Goal: Manage account settings

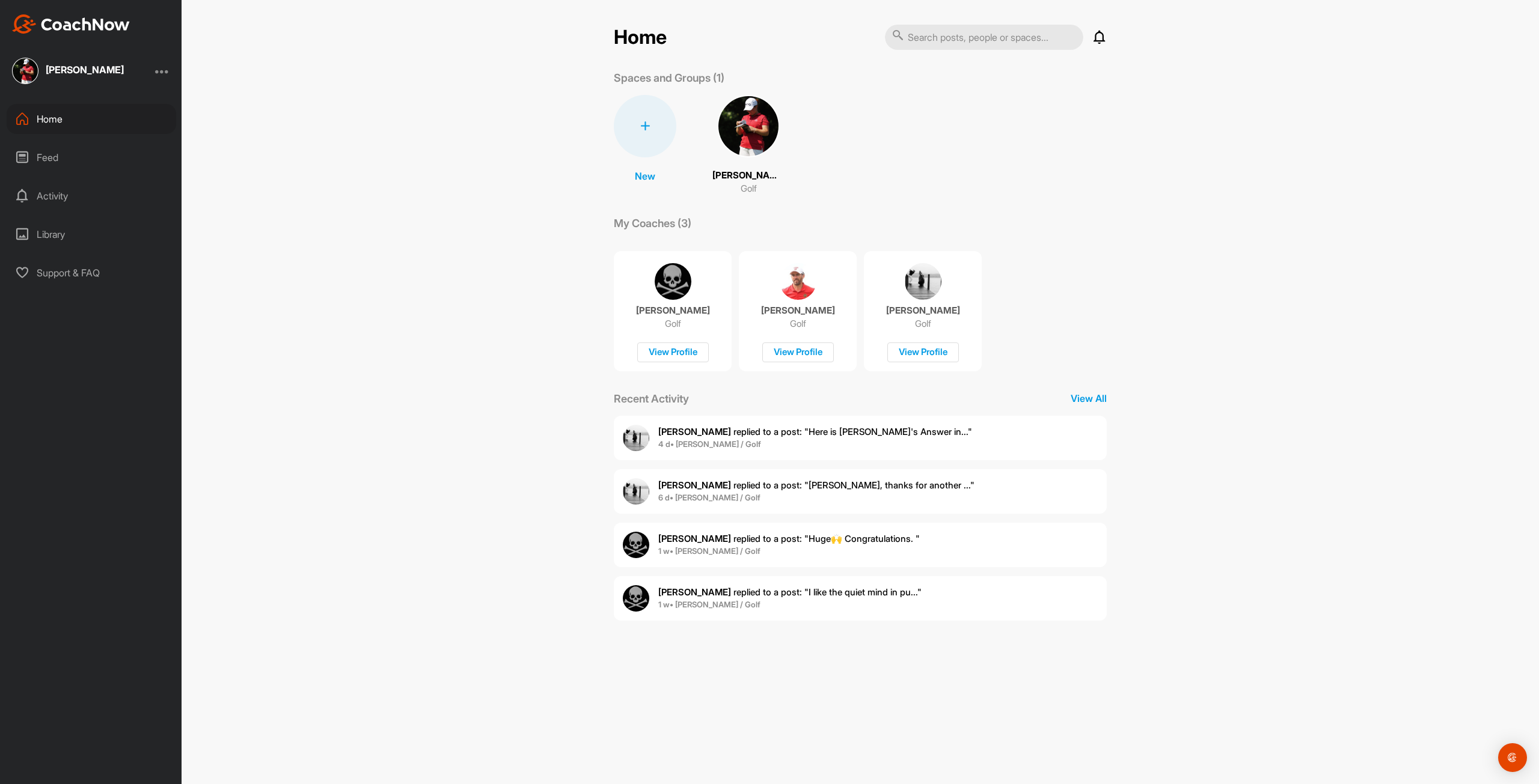
click at [162, 70] on div at bounding box center [162, 71] width 15 height 15
click at [129, 105] on div "Account Settings" at bounding box center [123, 103] width 93 height 38
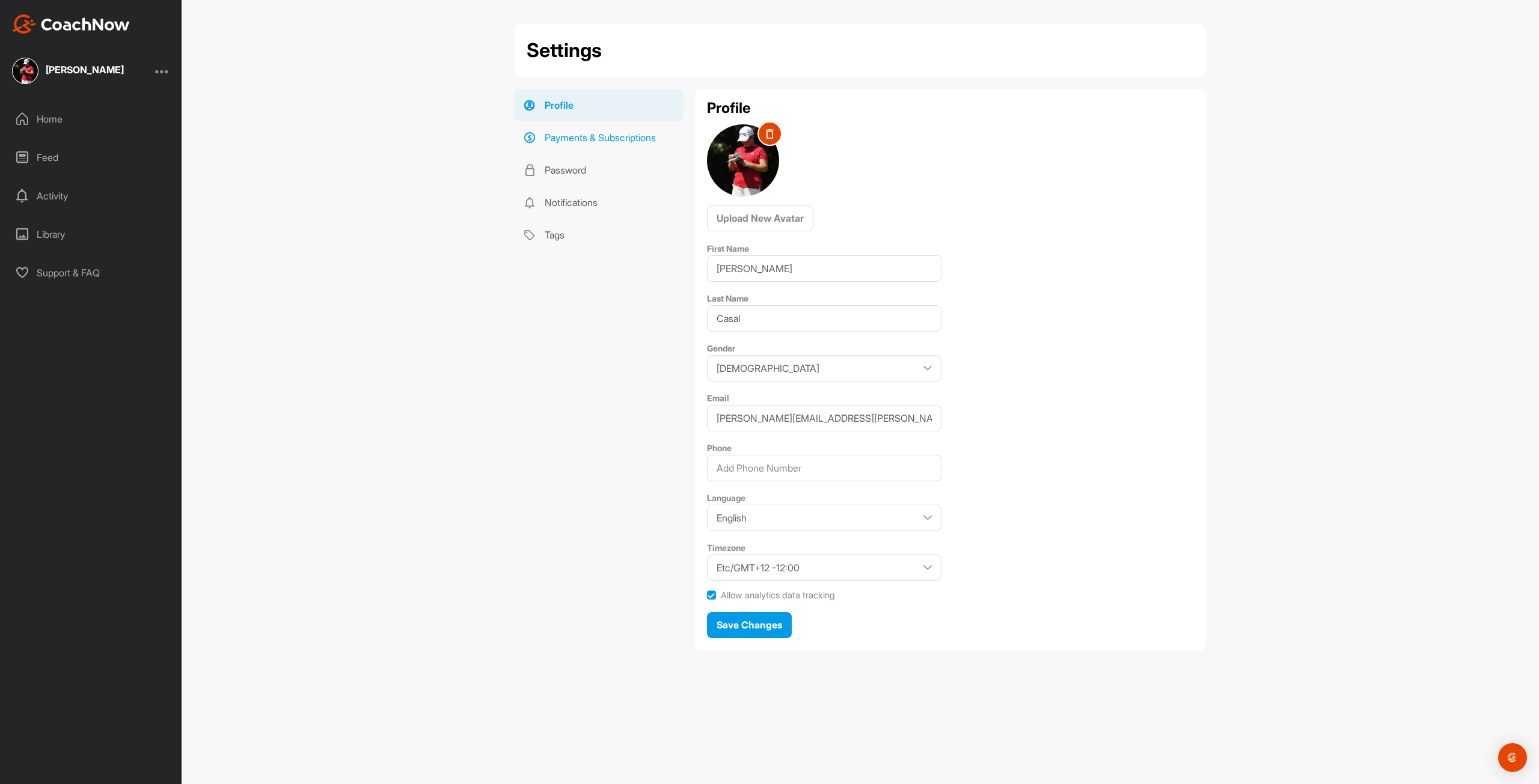
click at [569, 139] on link "Payments & Subscriptions" at bounding box center [599, 137] width 169 height 32
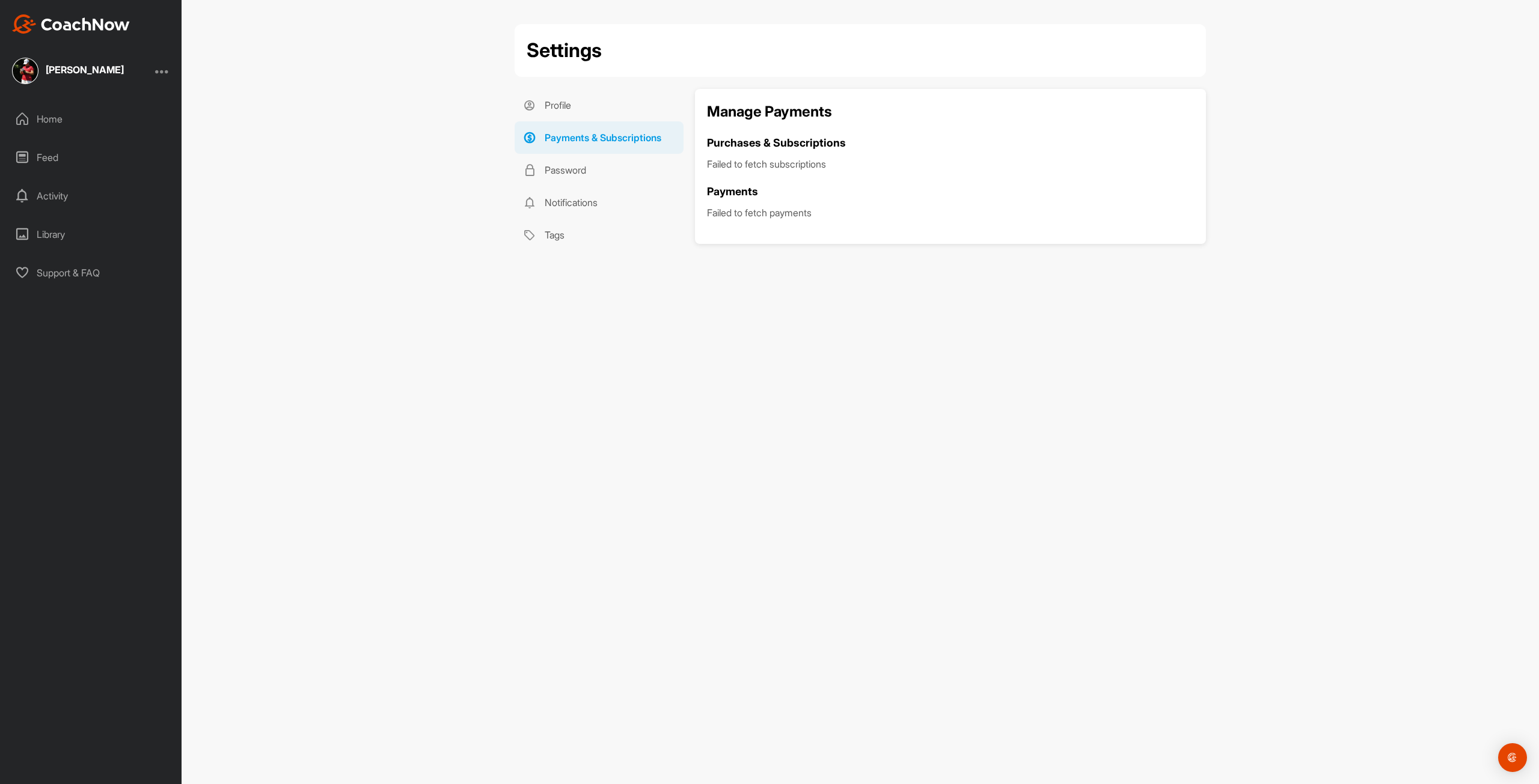
click at [46, 151] on div "Feed" at bounding box center [91, 157] width 170 height 30
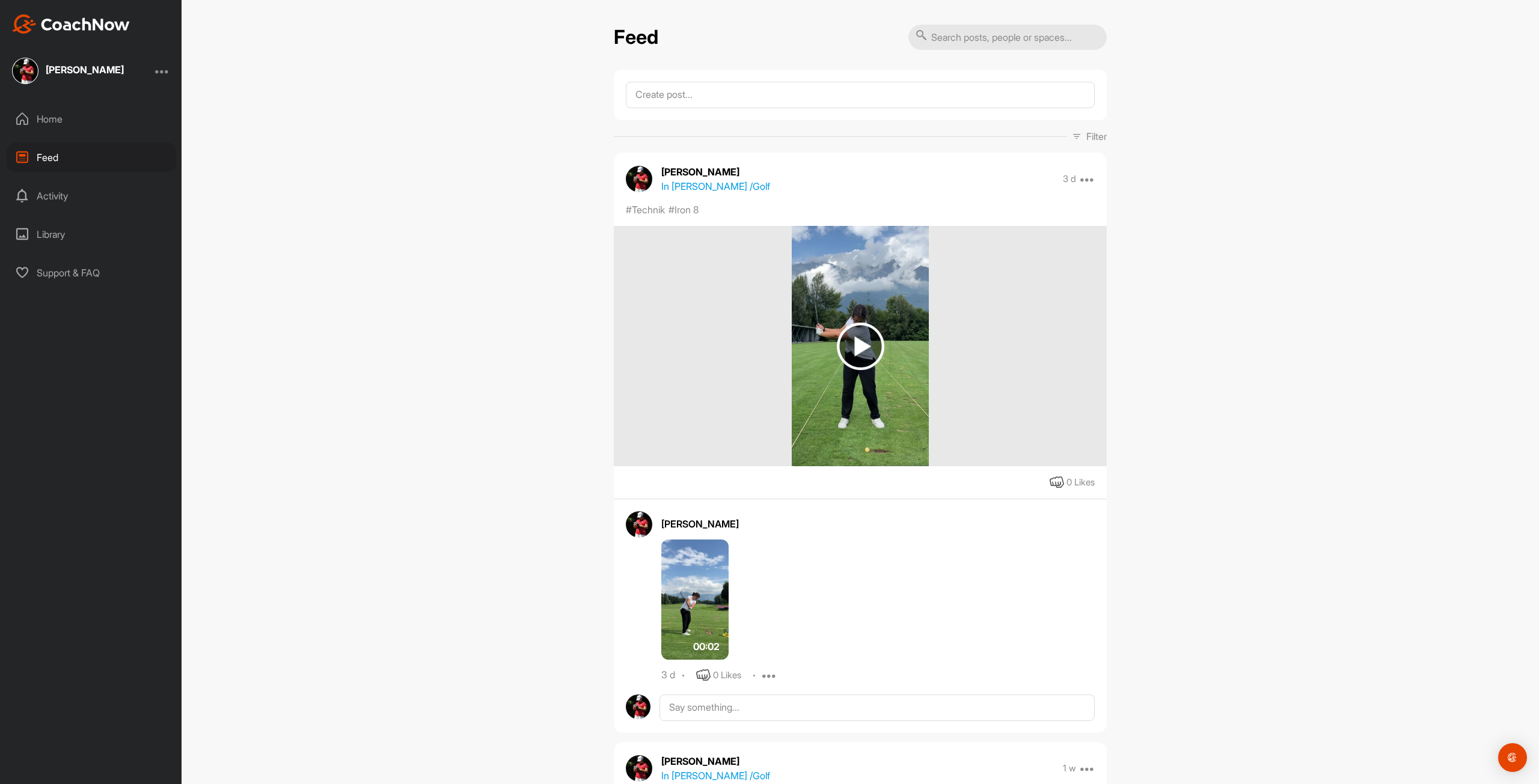
click at [49, 272] on div "Support & FAQ" at bounding box center [91, 272] width 170 height 30
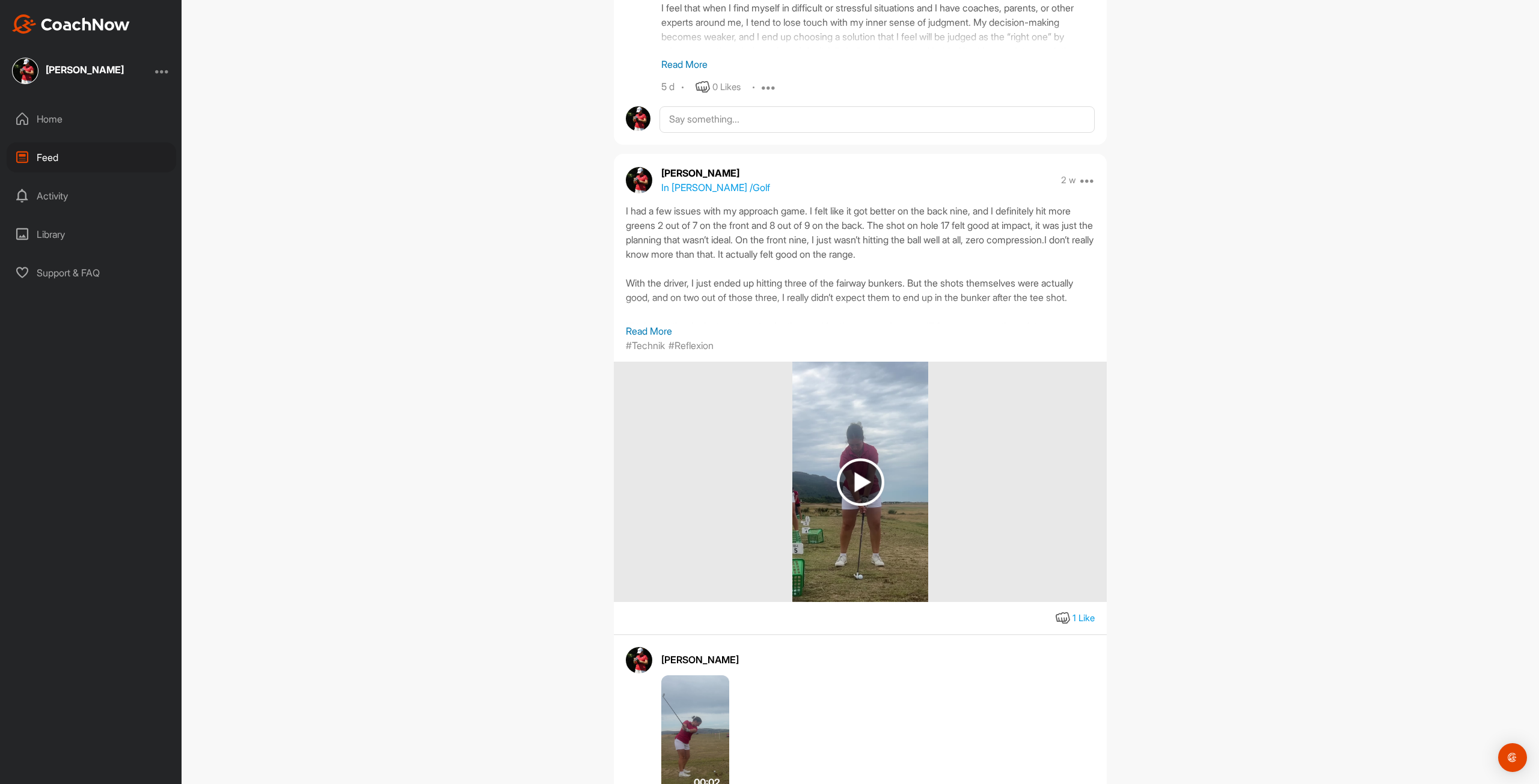
scroll to position [2524, 0]
